Goal: Navigation & Orientation: Find specific page/section

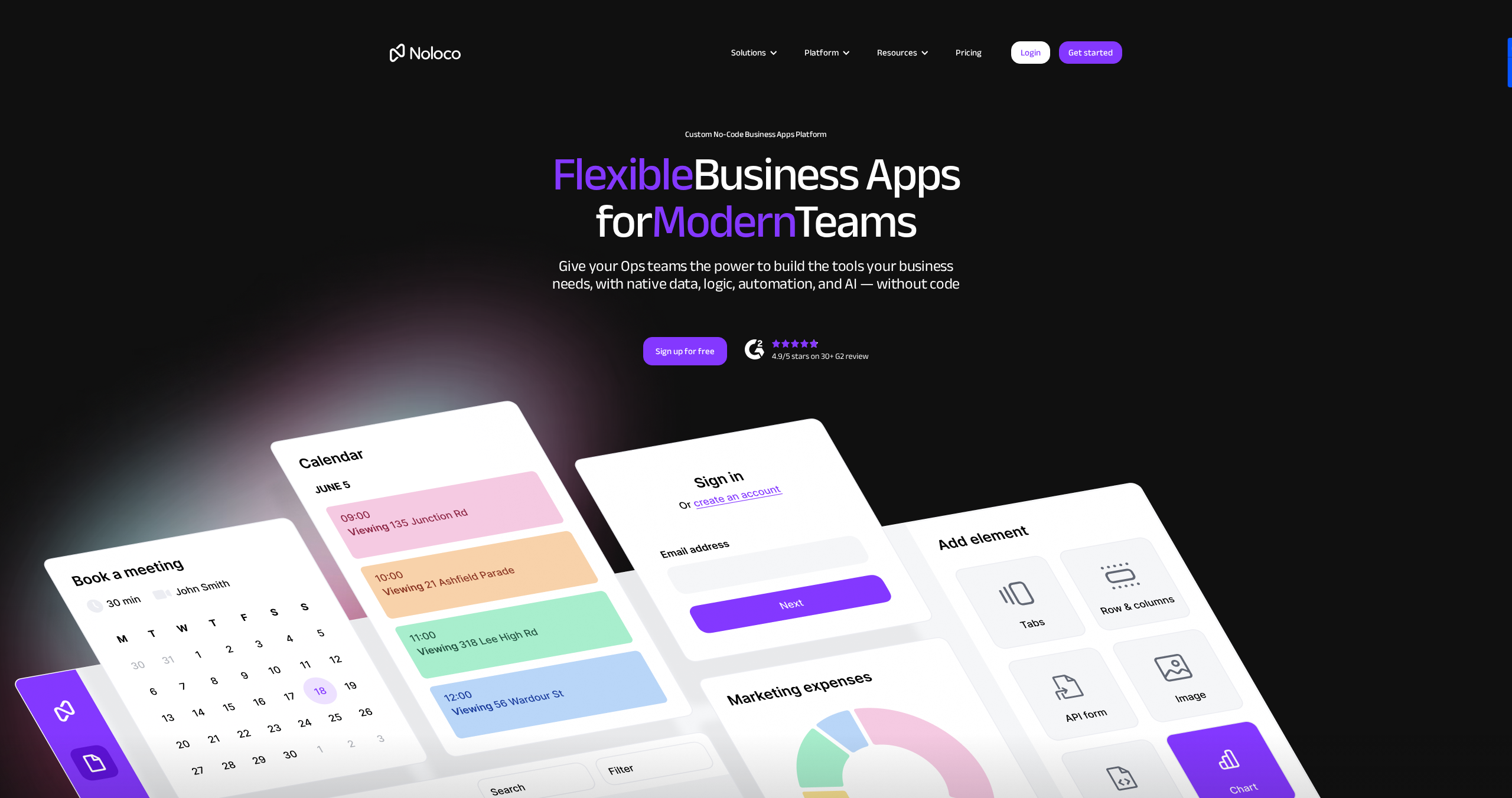
click at [955, 52] on link "Pricing" at bounding box center [968, 52] width 56 height 16
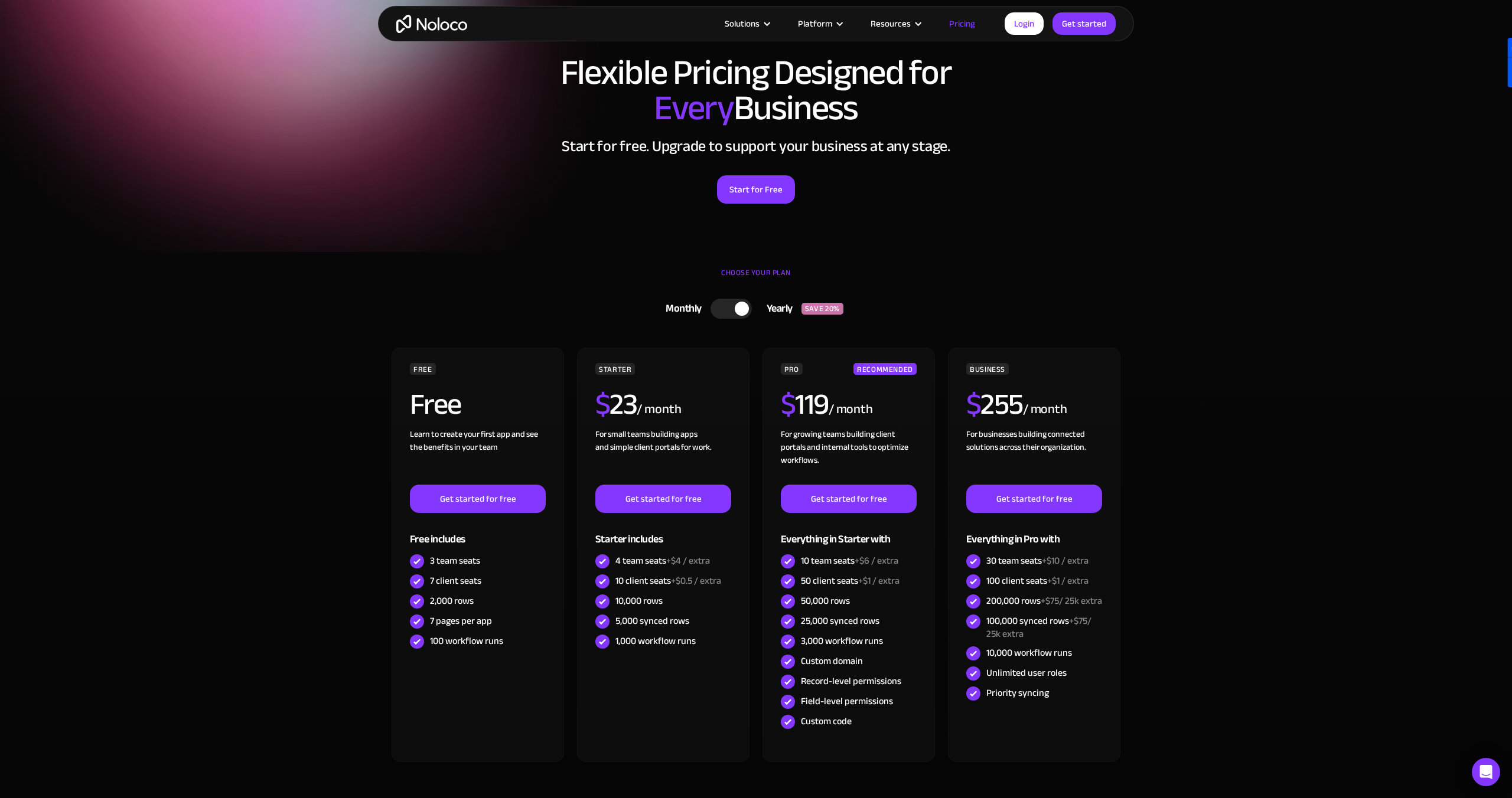
scroll to position [45, 0]
click at [419, 33] on div "Solutions Use Cases Business Types Project Management Keep track of customers, …" at bounding box center [755, 23] width 756 height 36
click at [425, 31] on img "home" at bounding box center [431, 24] width 71 height 18
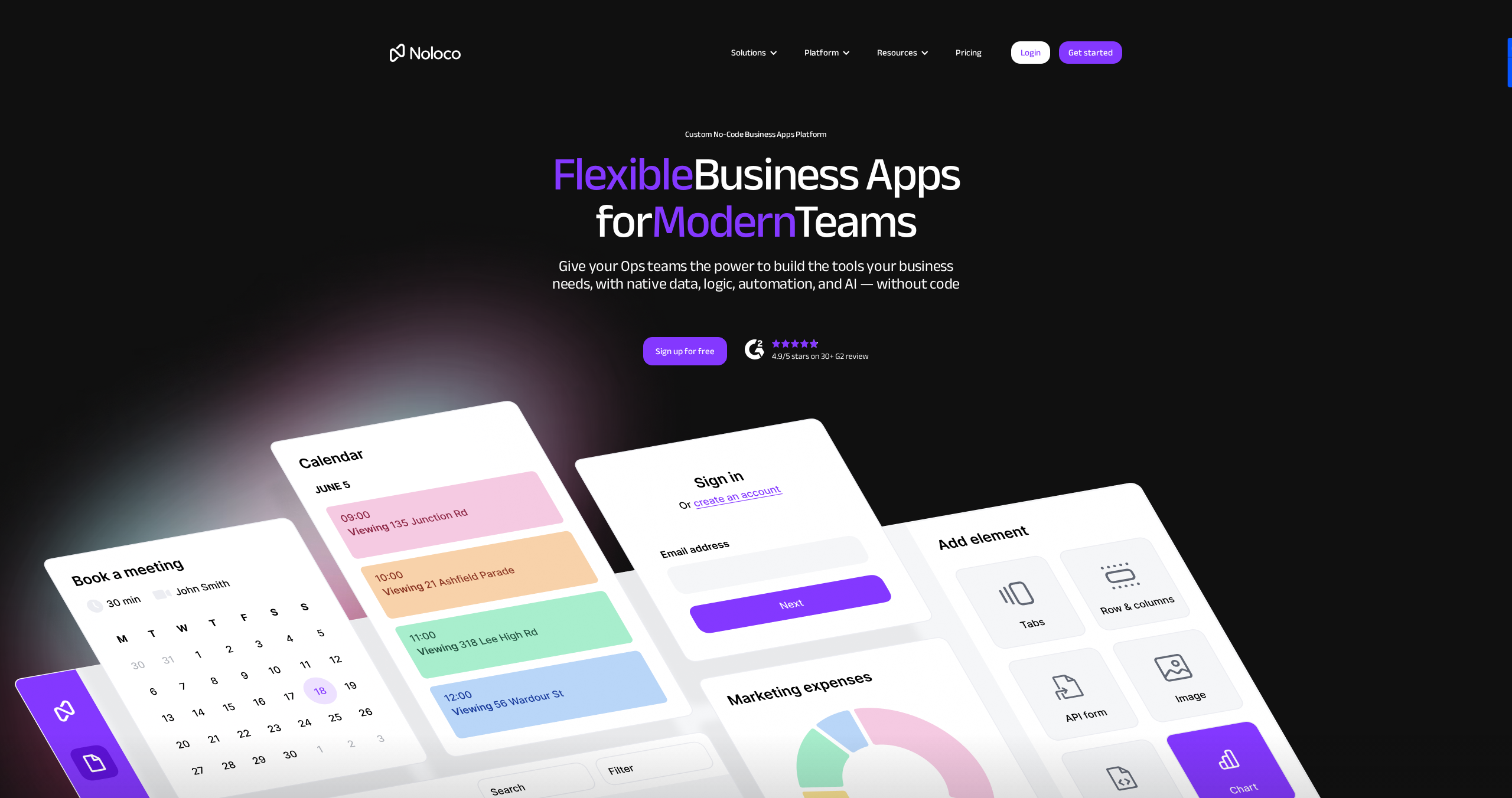
click at [975, 46] on link "Pricing" at bounding box center [968, 52] width 56 height 16
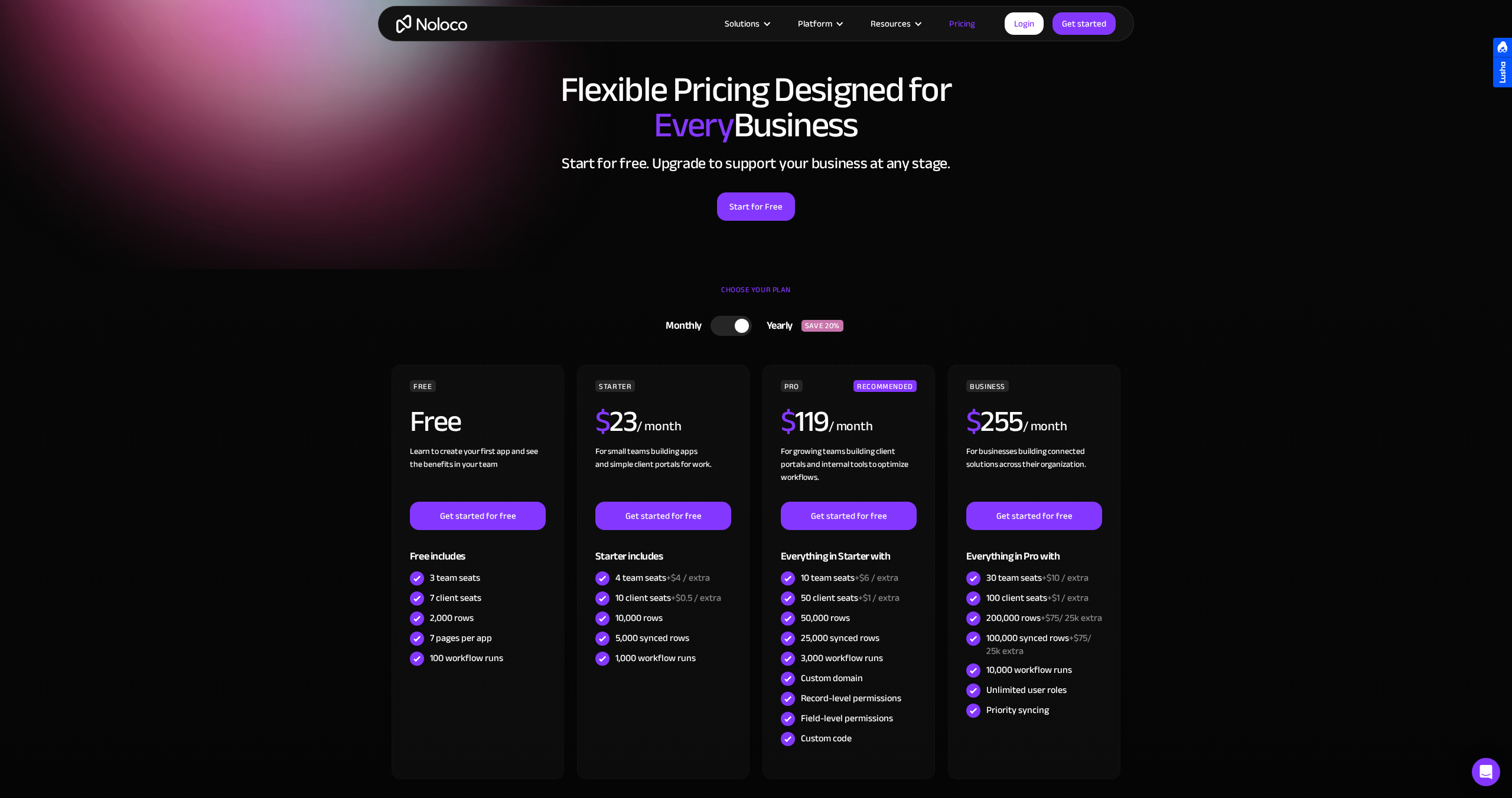
scroll to position [32, 0]
